Goal: Check status: Check status

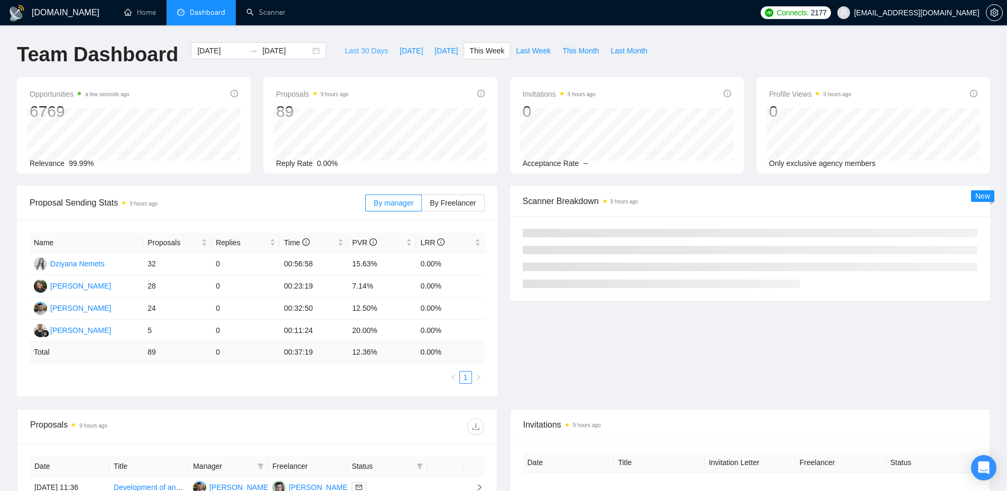
click at [380, 47] on button "Last 30 Days" at bounding box center [366, 50] width 55 height 17
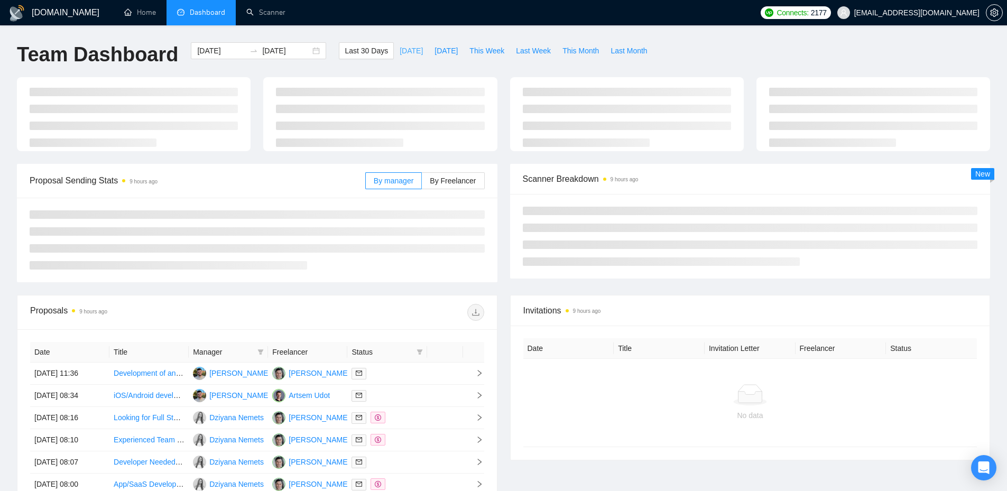
type input "[DATE]"
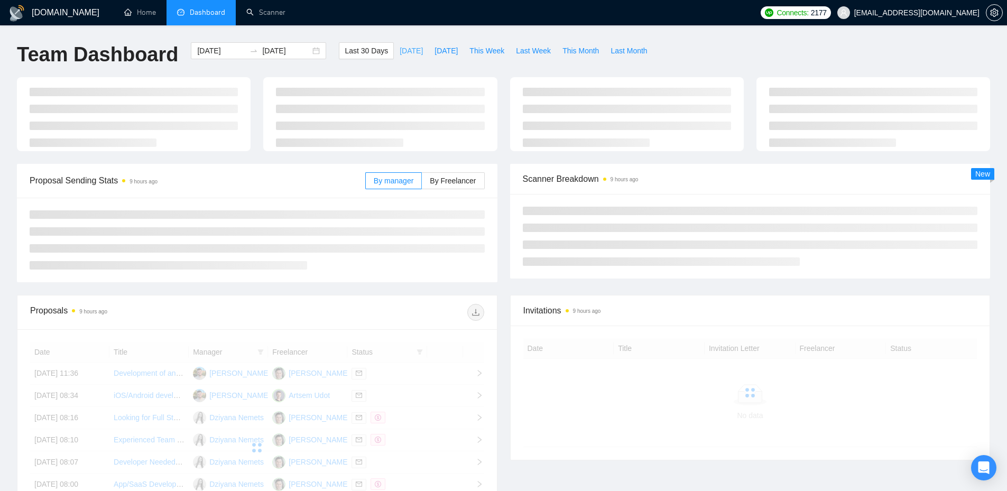
click at [409, 50] on button "[DATE]" at bounding box center [411, 50] width 35 height 17
type input "[DATE]"
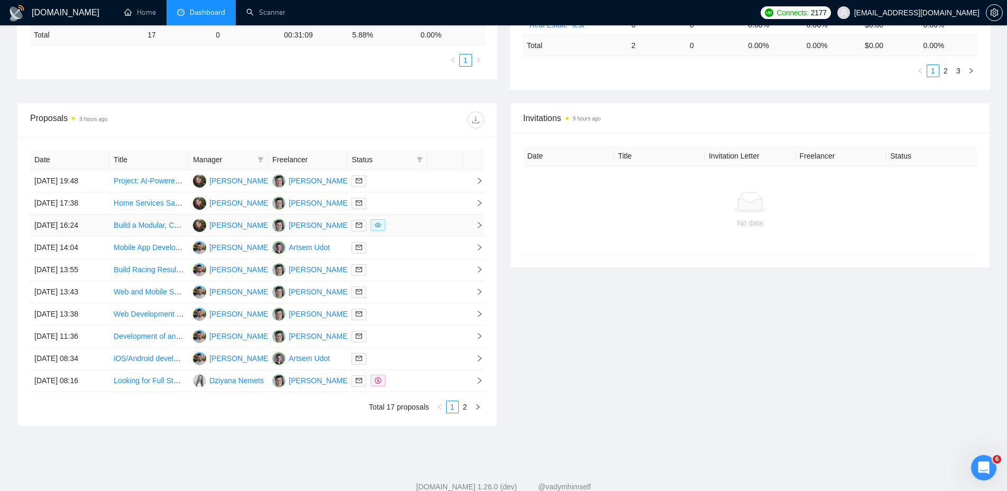
click at [411, 227] on div at bounding box center [387, 225] width 71 height 12
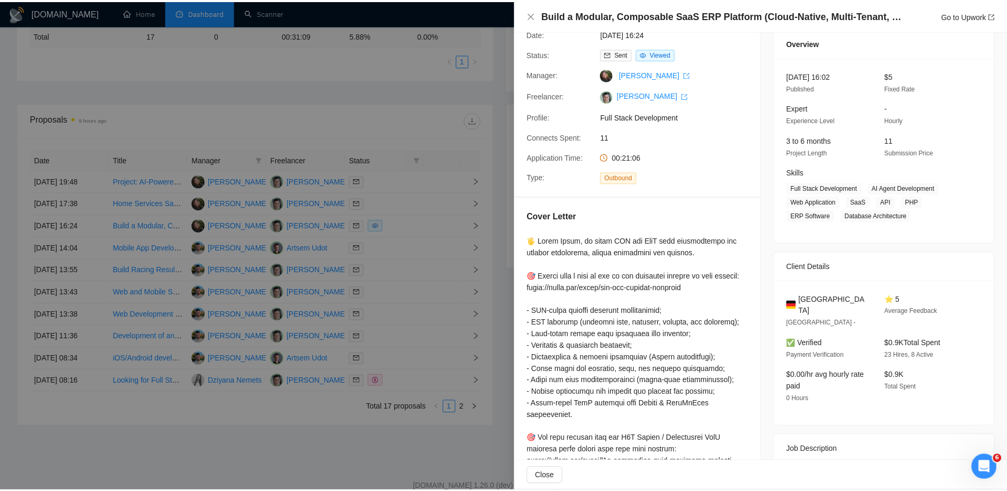
scroll to position [11, 0]
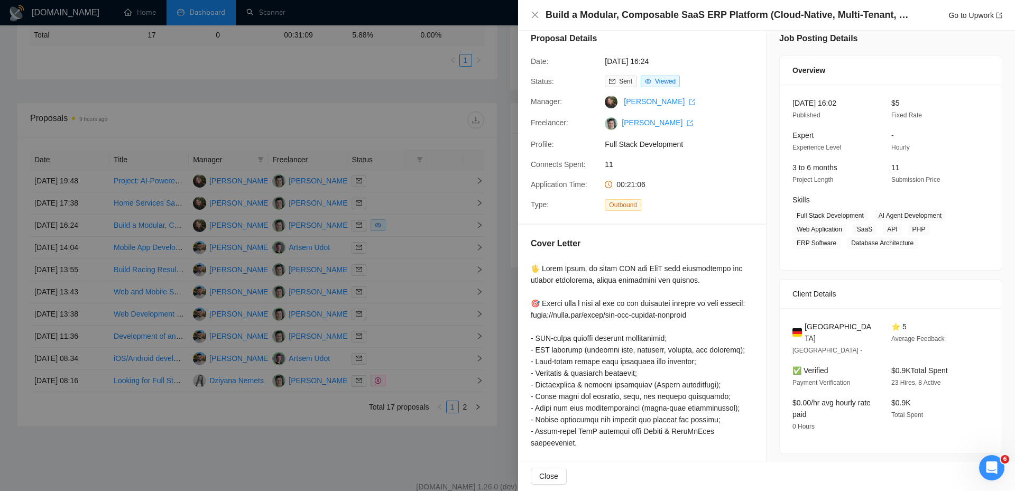
click at [424, 213] on div at bounding box center [507, 245] width 1015 height 491
